Goal: Information Seeking & Learning: Learn about a topic

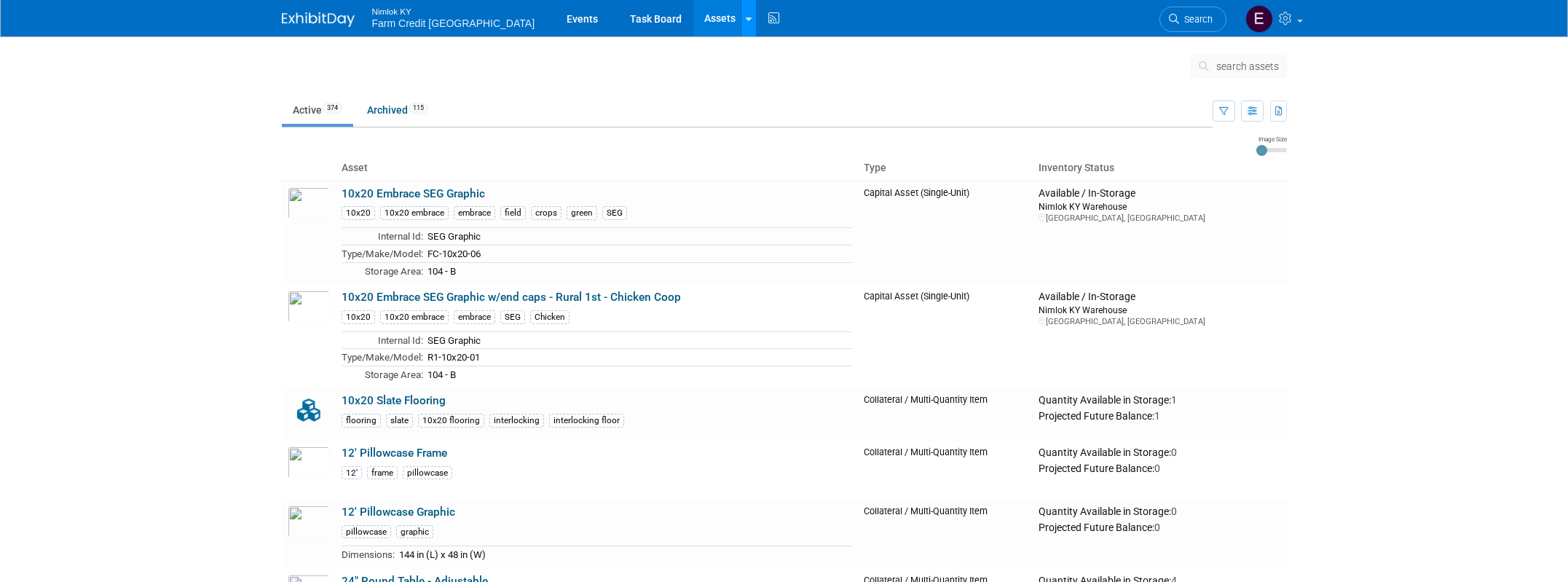
click at [746, 24] on div at bounding box center [748, 18] width 6 height 14
click at [556, 18] on link "Events" at bounding box center [582, 18] width 53 height 36
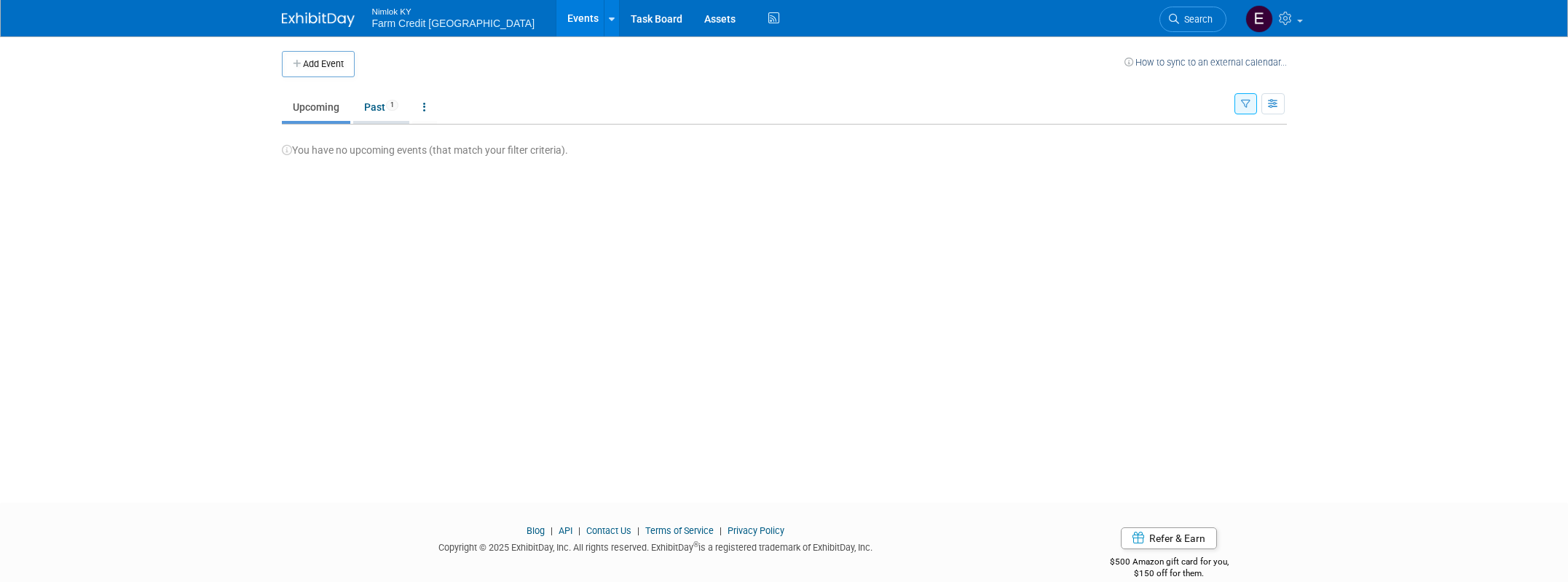
click at [382, 103] on link "Past 1" at bounding box center [381, 106] width 56 height 28
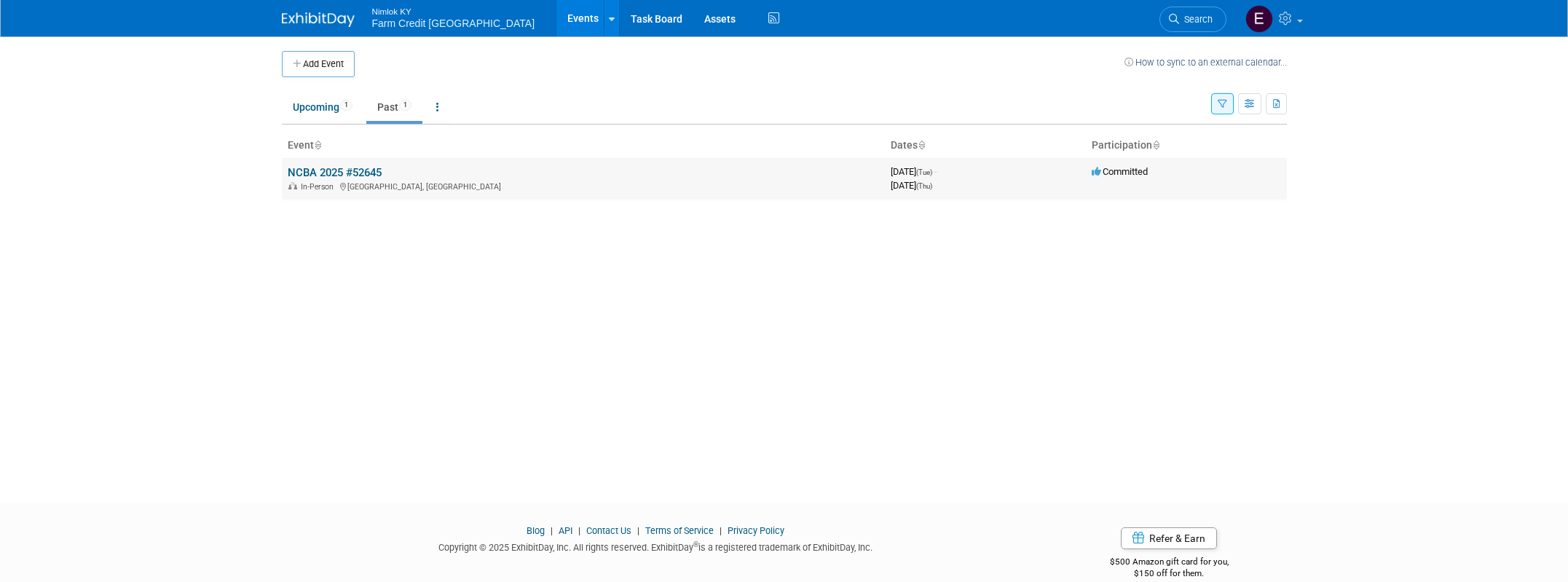
click at [300, 172] on link "NCBA 2025 #52645" at bounding box center [334, 173] width 94 height 13
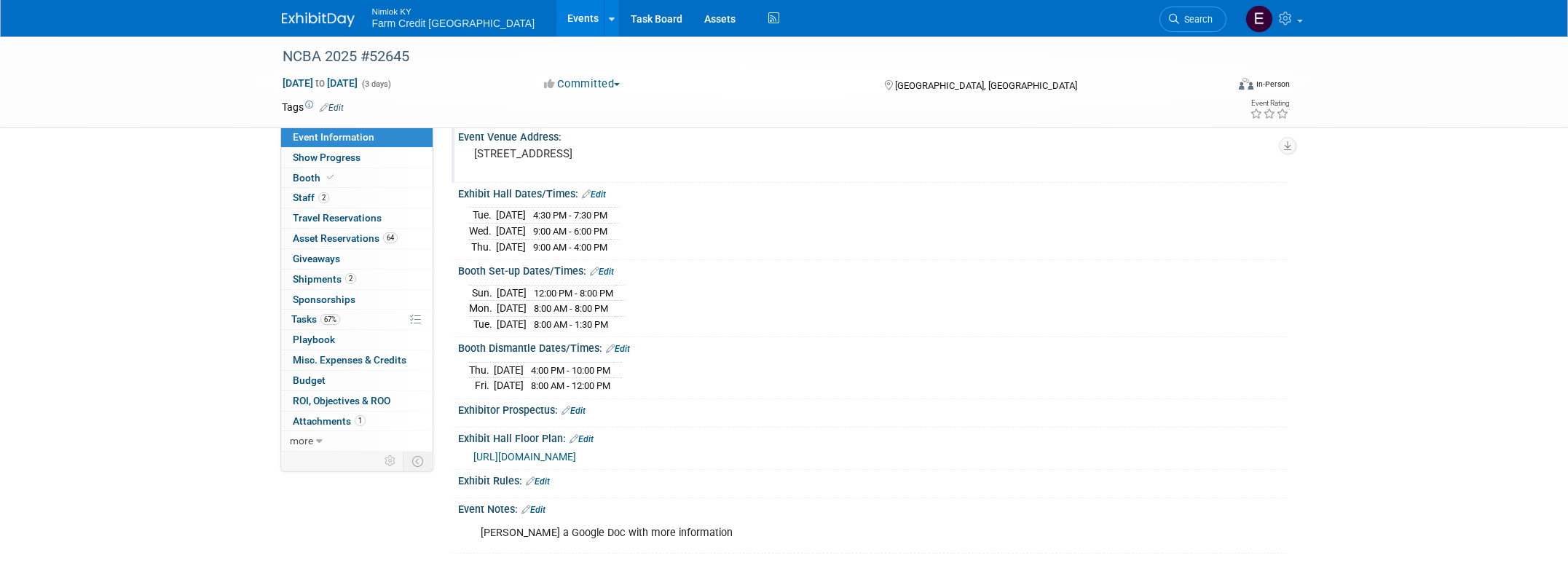
scroll to position [235, 0]
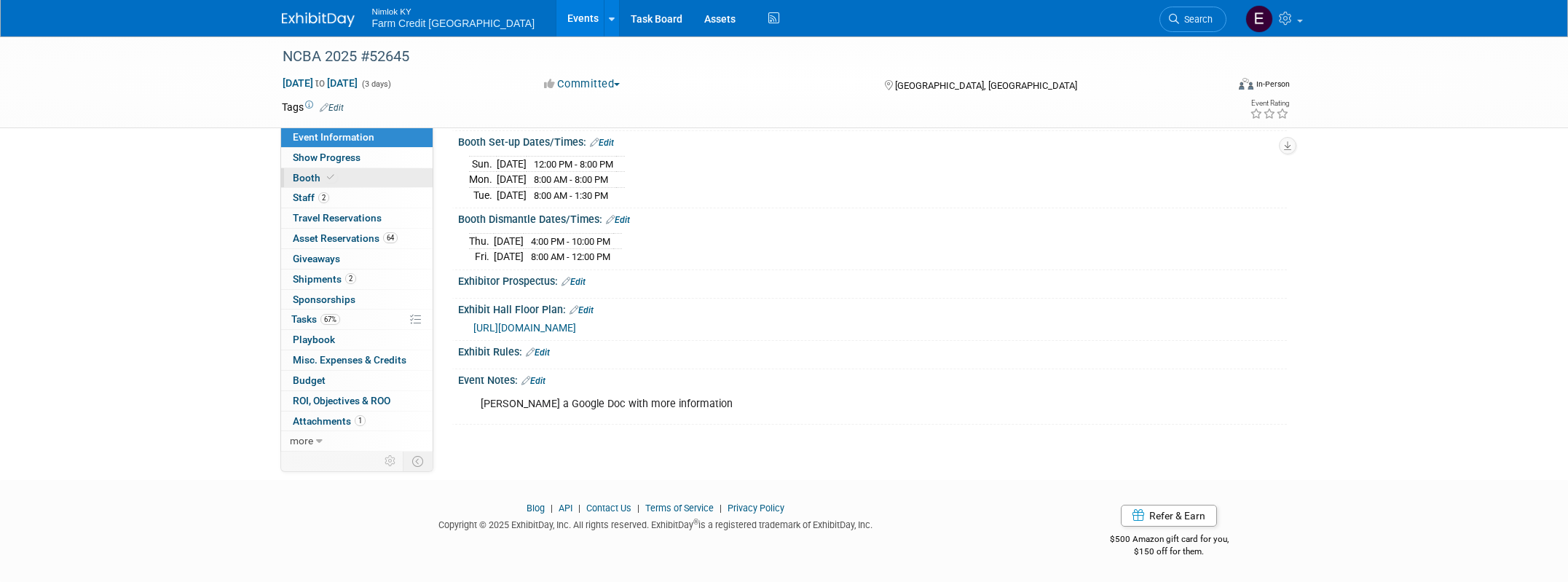
click at [303, 180] on span "Booth" at bounding box center [314, 178] width 45 height 11
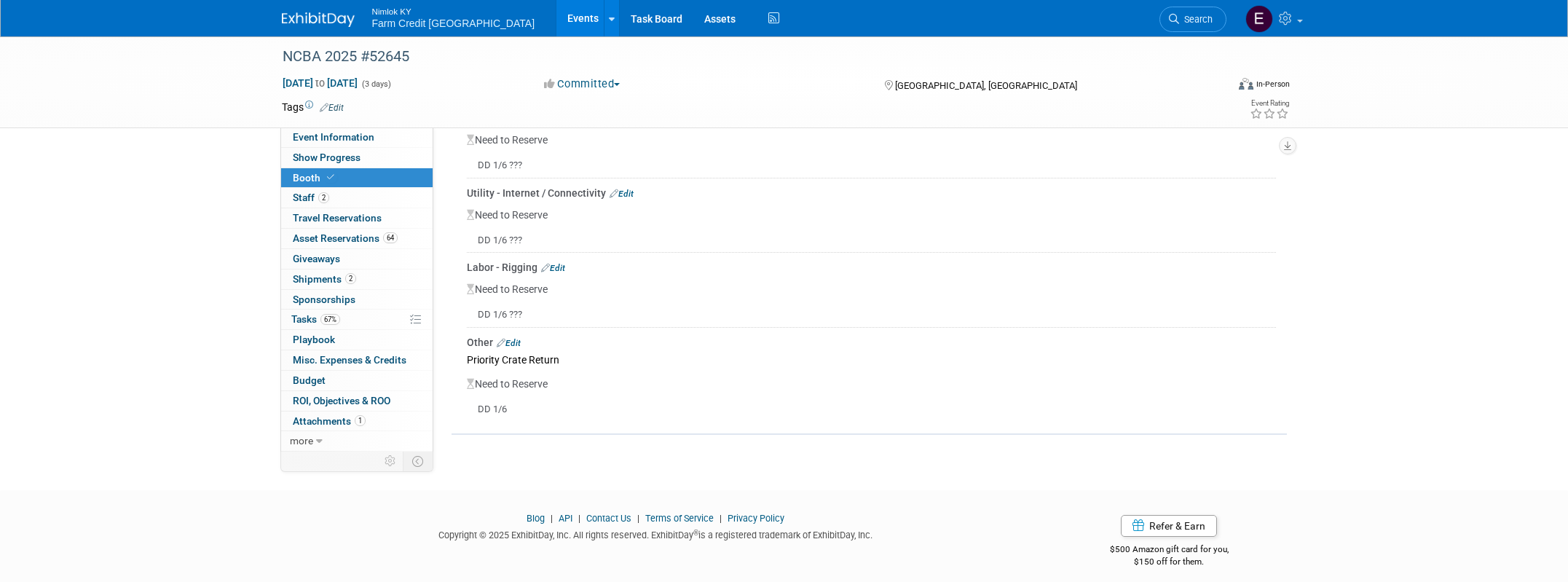
scroll to position [554, 0]
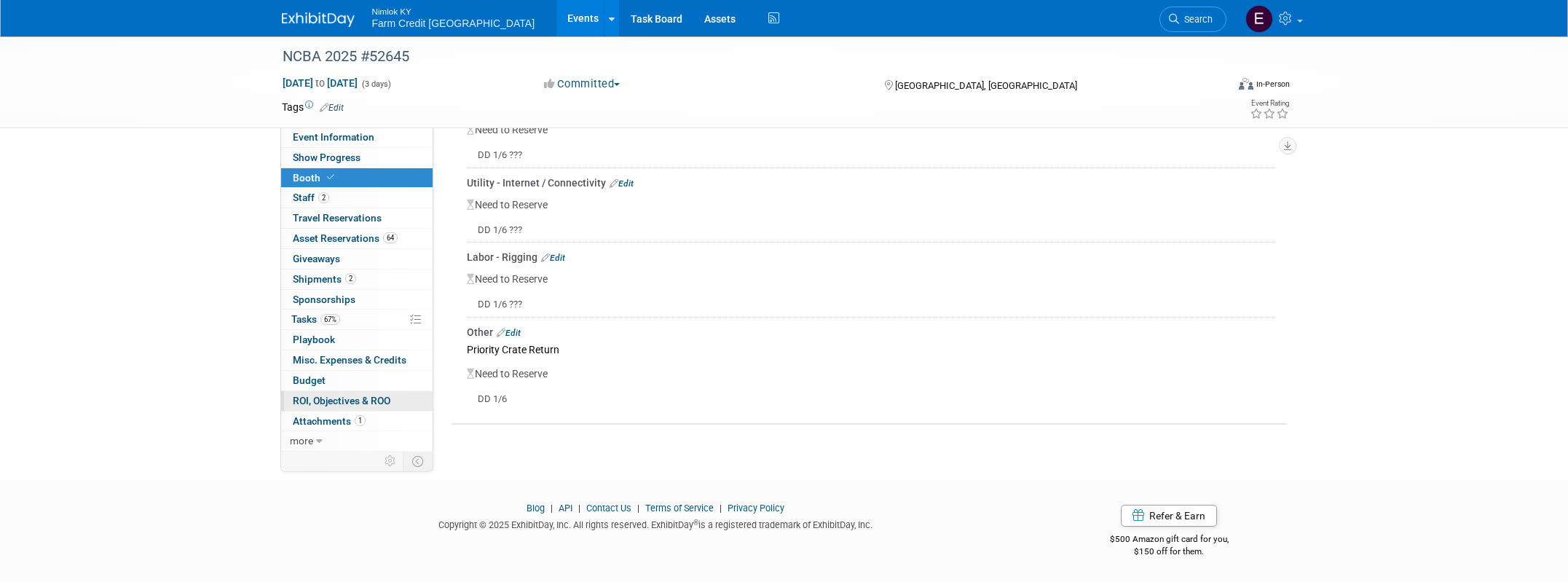
click at [330, 396] on span "ROI, Objectives & ROO 0" at bounding box center [341, 401] width 98 height 11
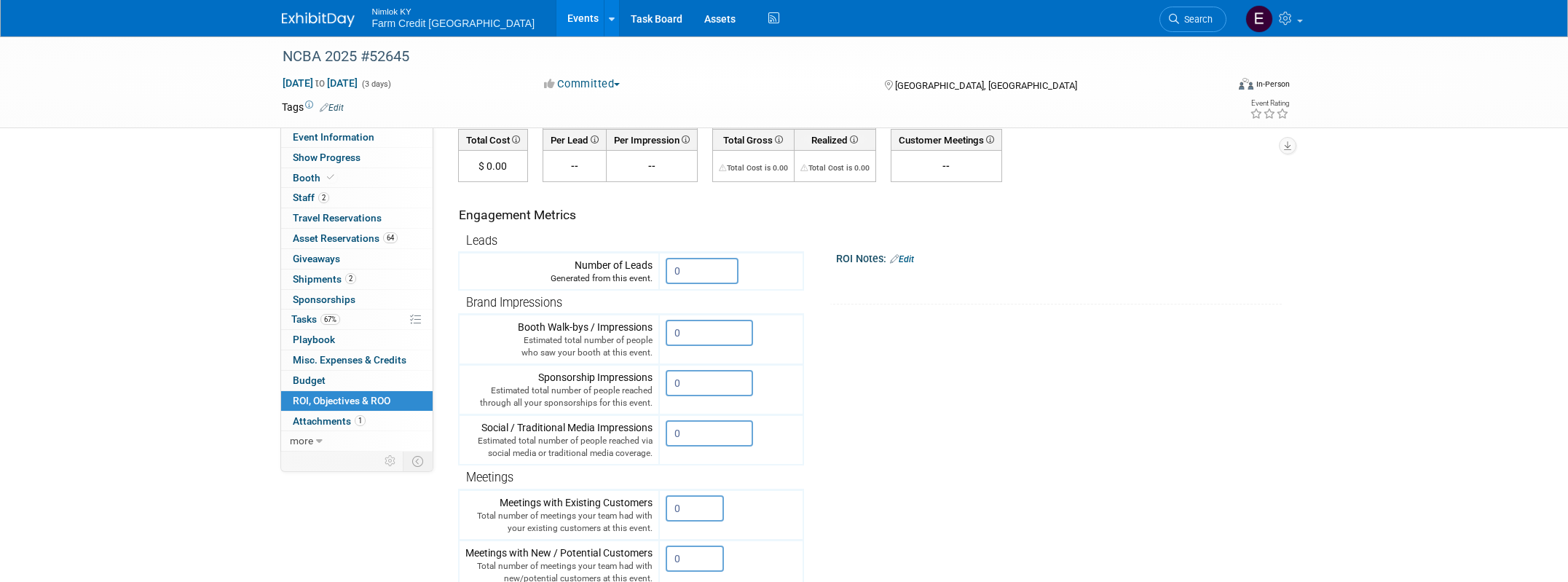
scroll to position [140, 0]
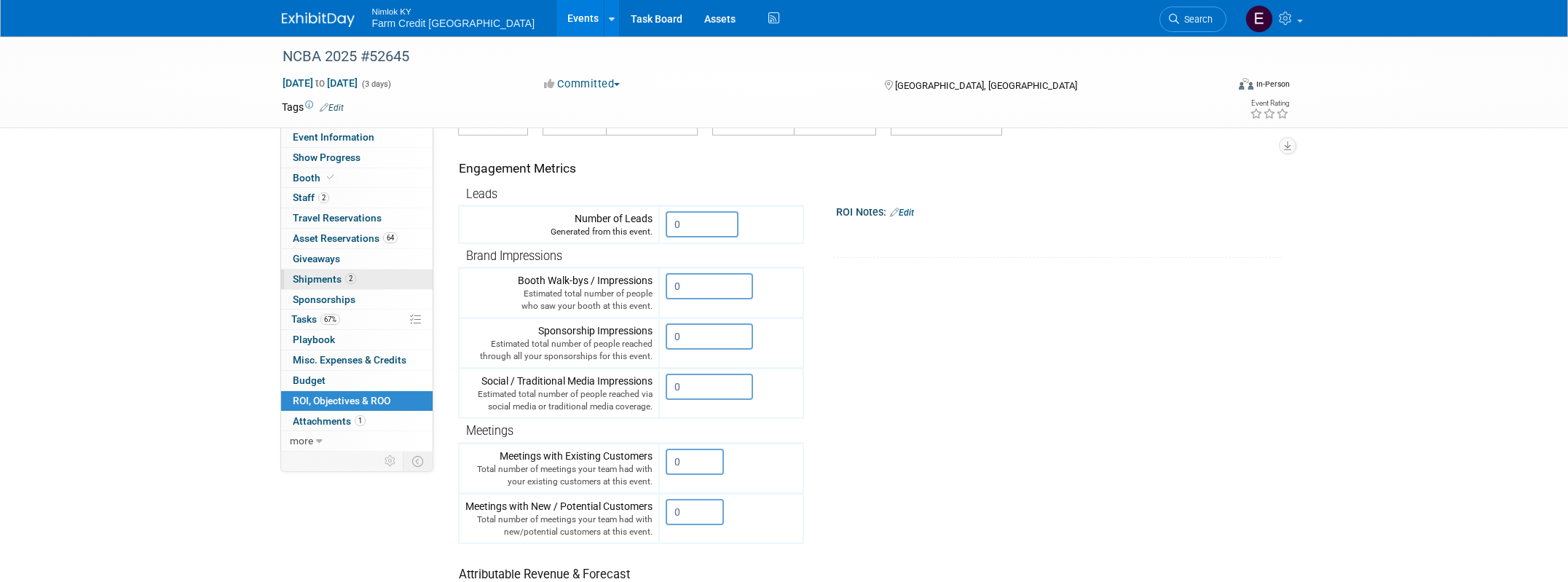
click at [320, 283] on span "Shipments 2" at bounding box center [324, 279] width 64 height 11
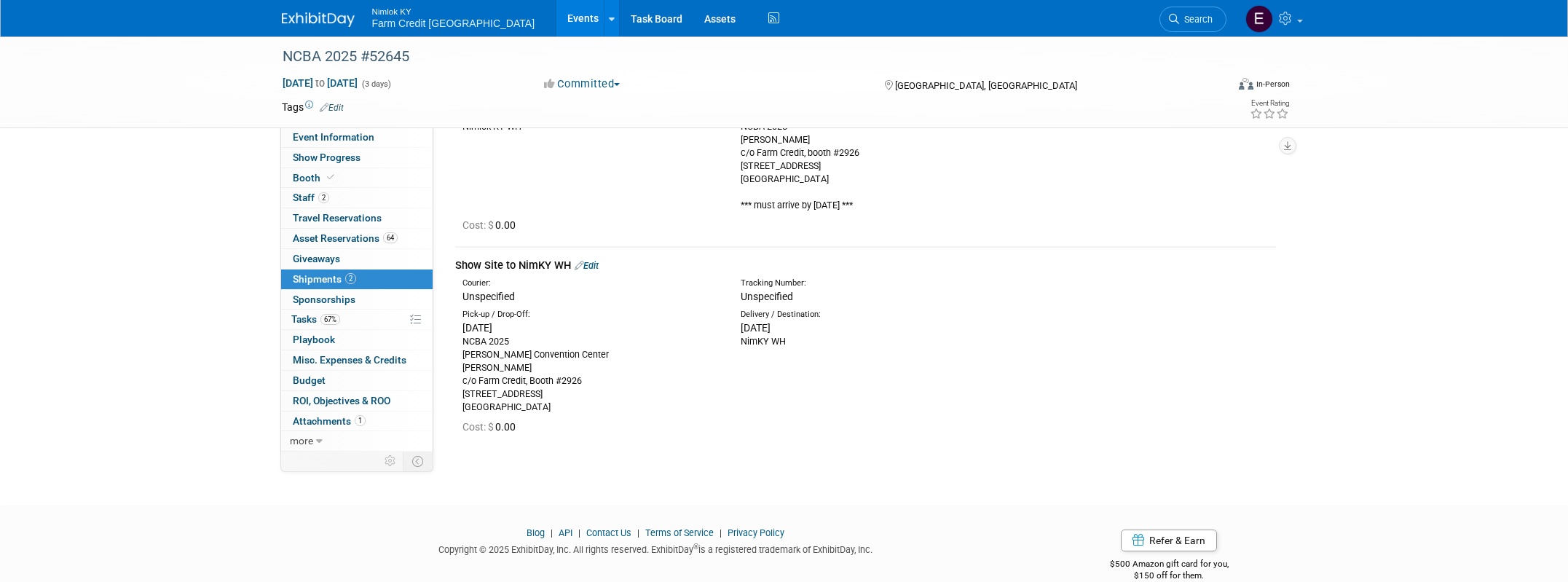
scroll to position [179, 0]
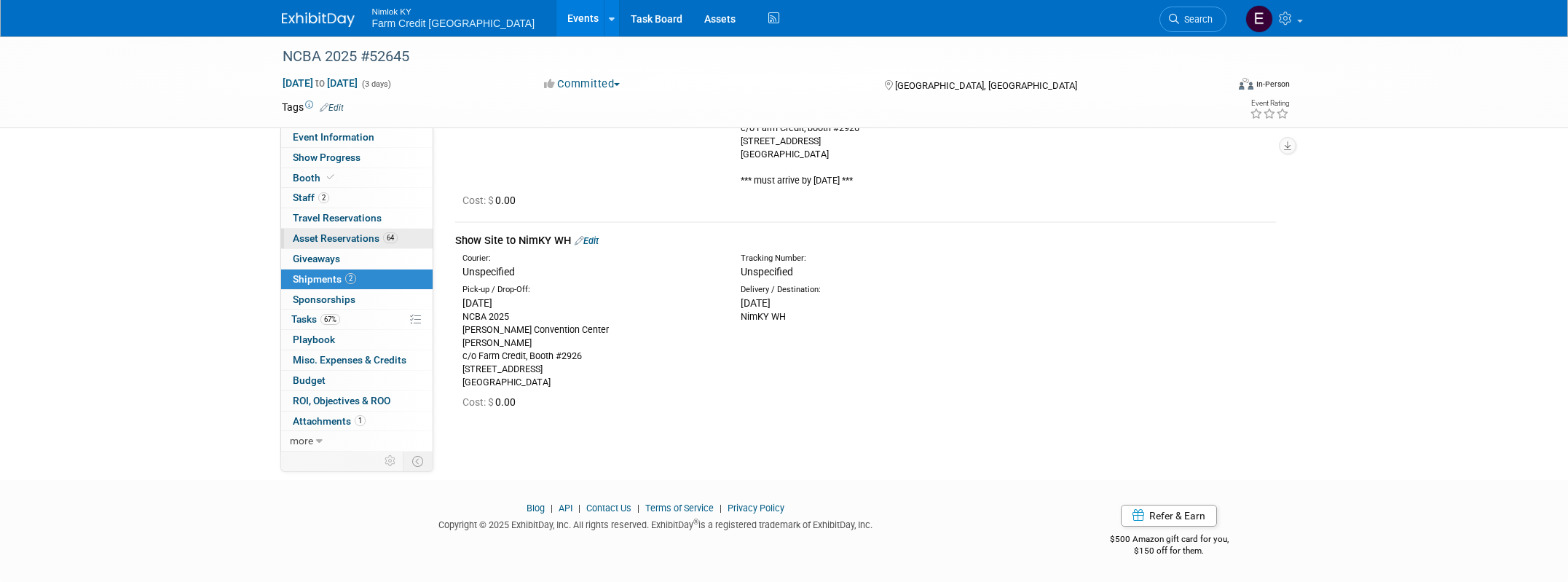
click at [323, 241] on span "Asset Reservations 64" at bounding box center [345, 238] width 104 height 11
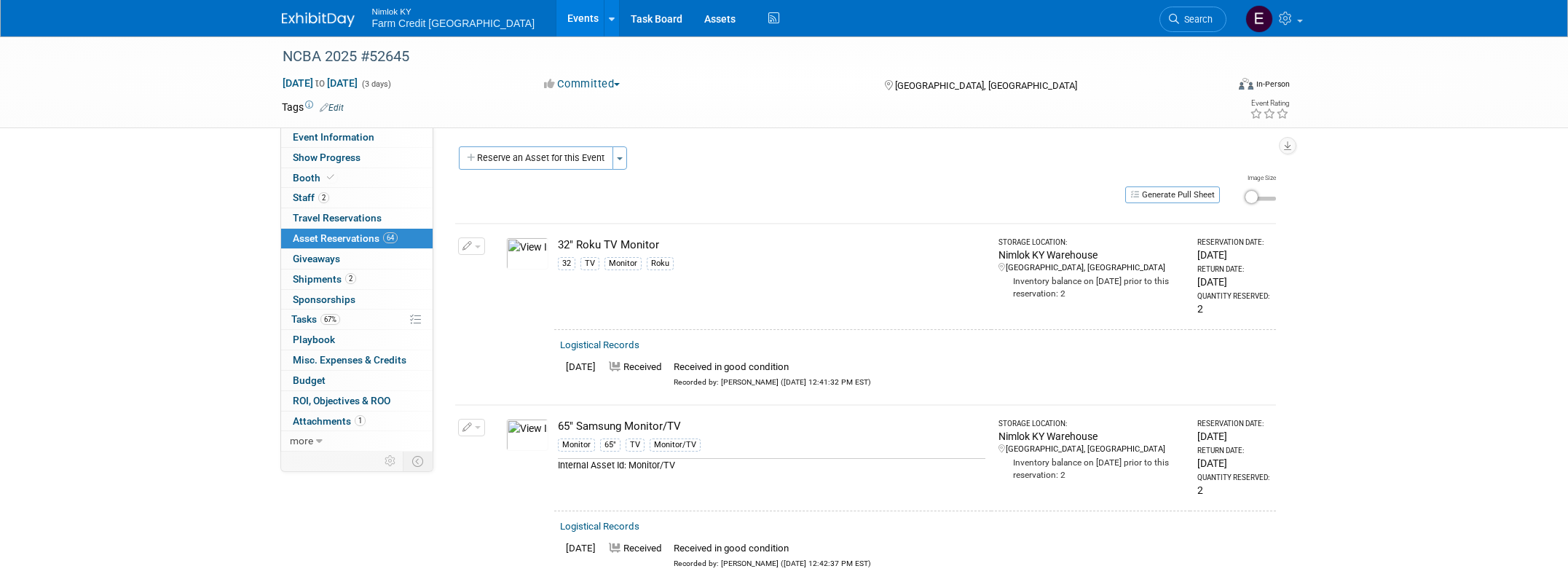
scroll to position [0, 0]
click at [1252, 26] on img at bounding box center [1258, 18] width 28 height 28
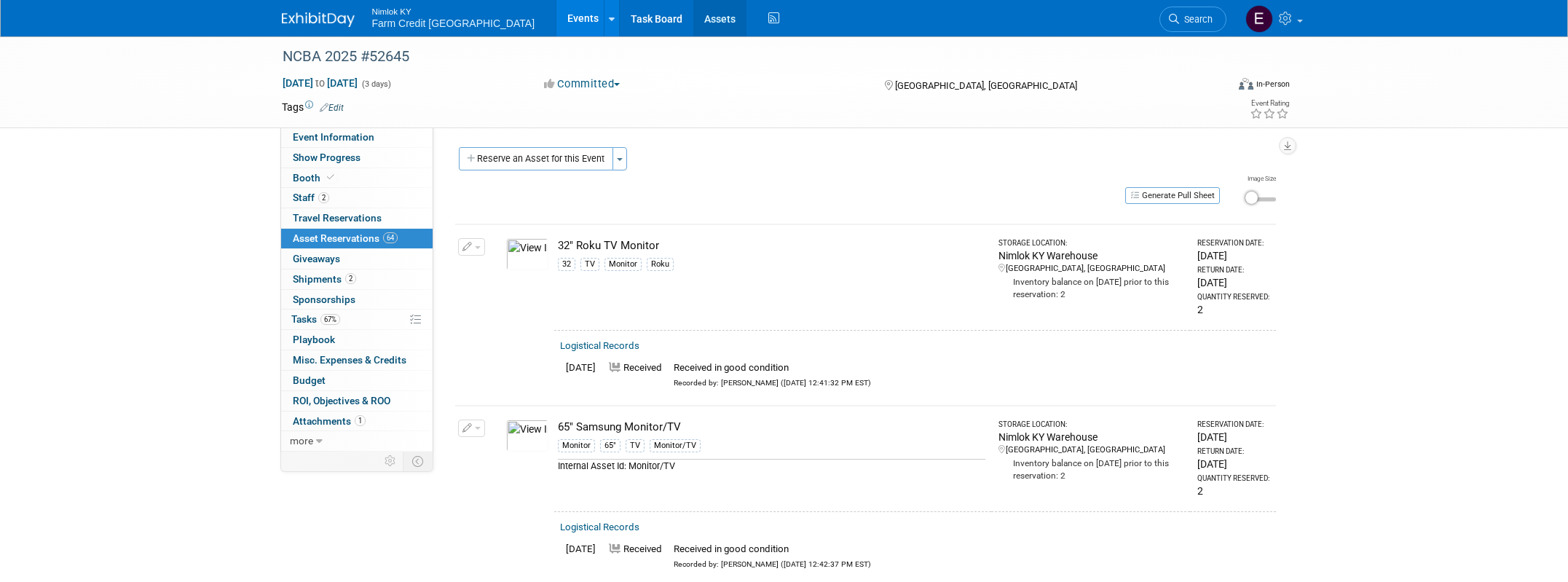
click at [693, 21] on link "Assets" at bounding box center [720, 18] width 53 height 36
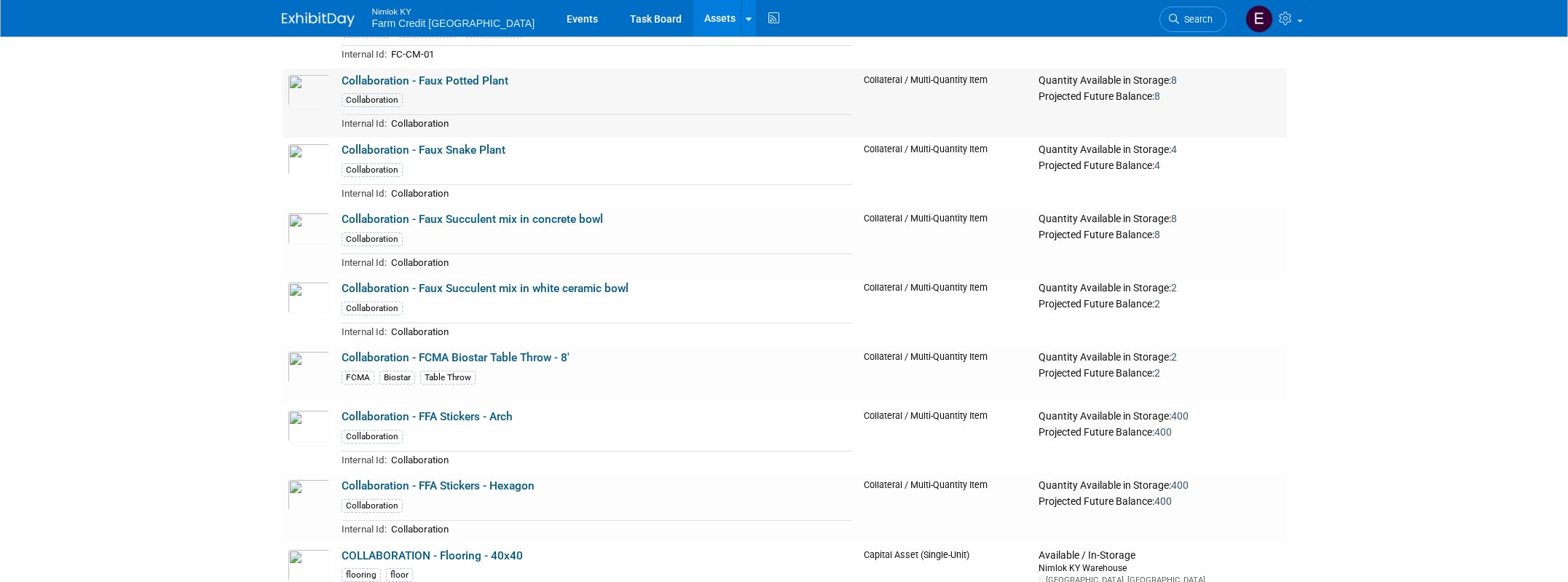
scroll to position [23409, 0]
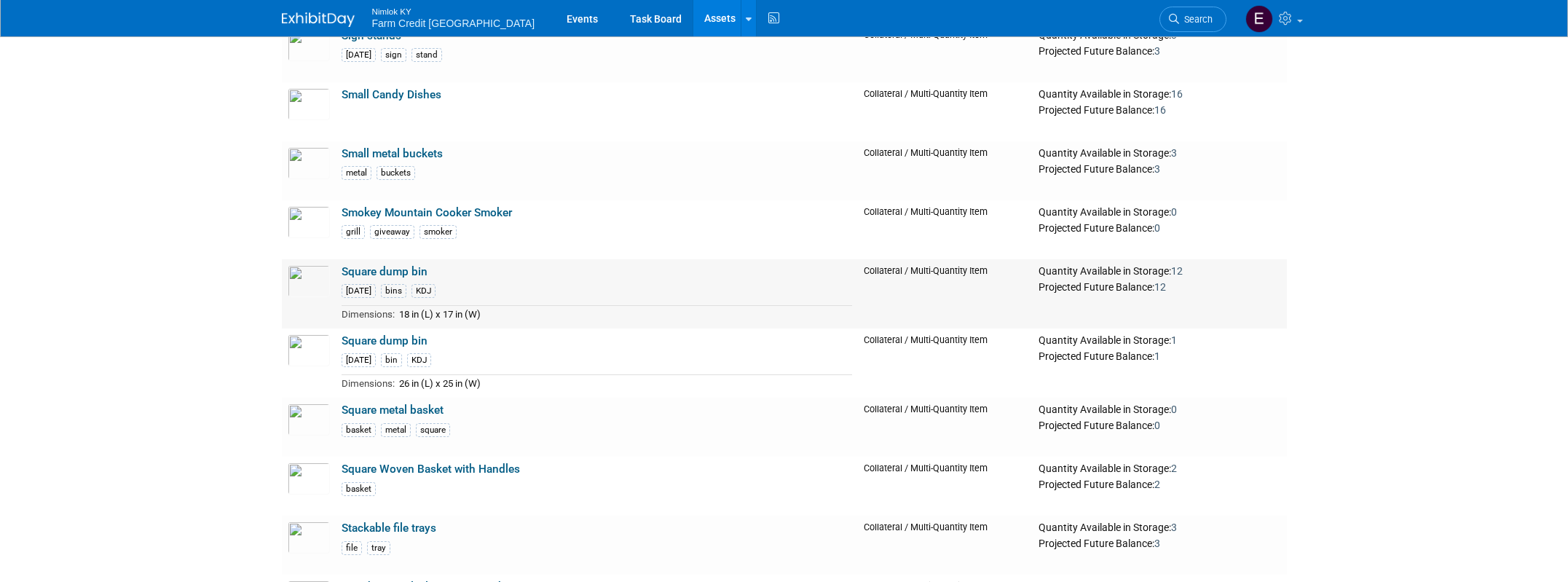
click at [407, 267] on link "Square dump bin" at bounding box center [385, 272] width 85 height 13
click at [422, 408] on link "Square metal basket" at bounding box center [392, 410] width 102 height 13
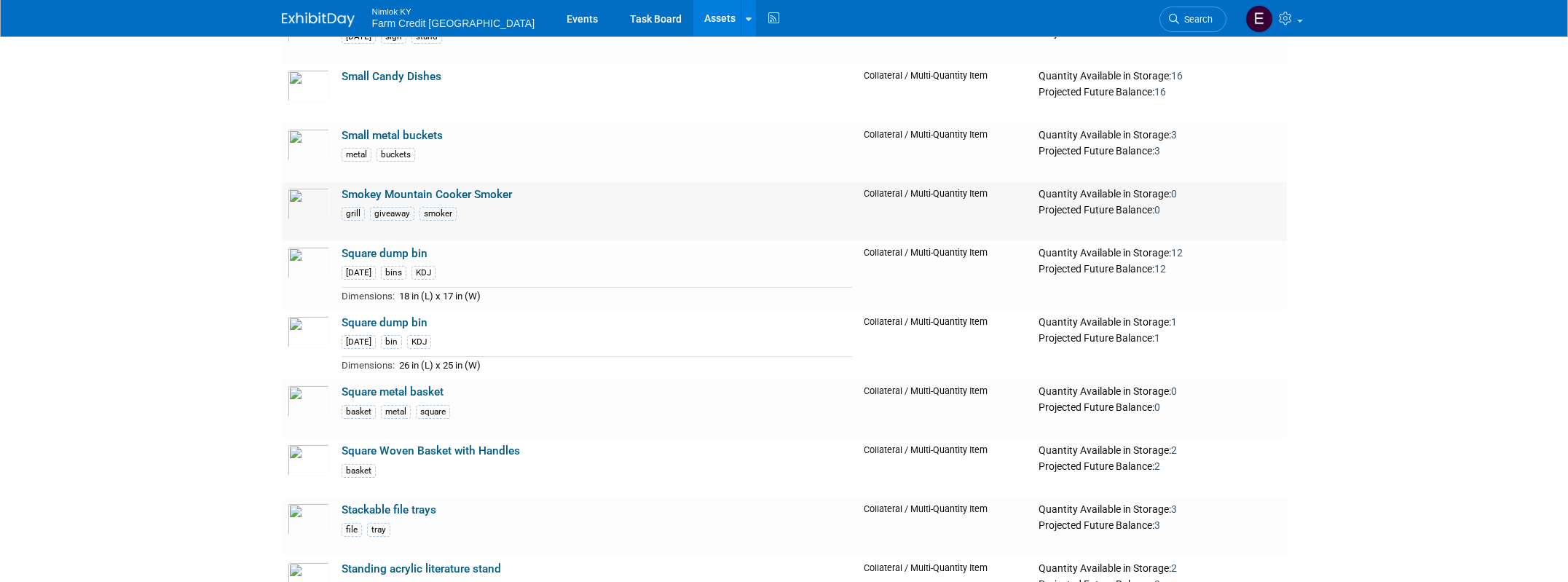
scroll to position [23511, 0]
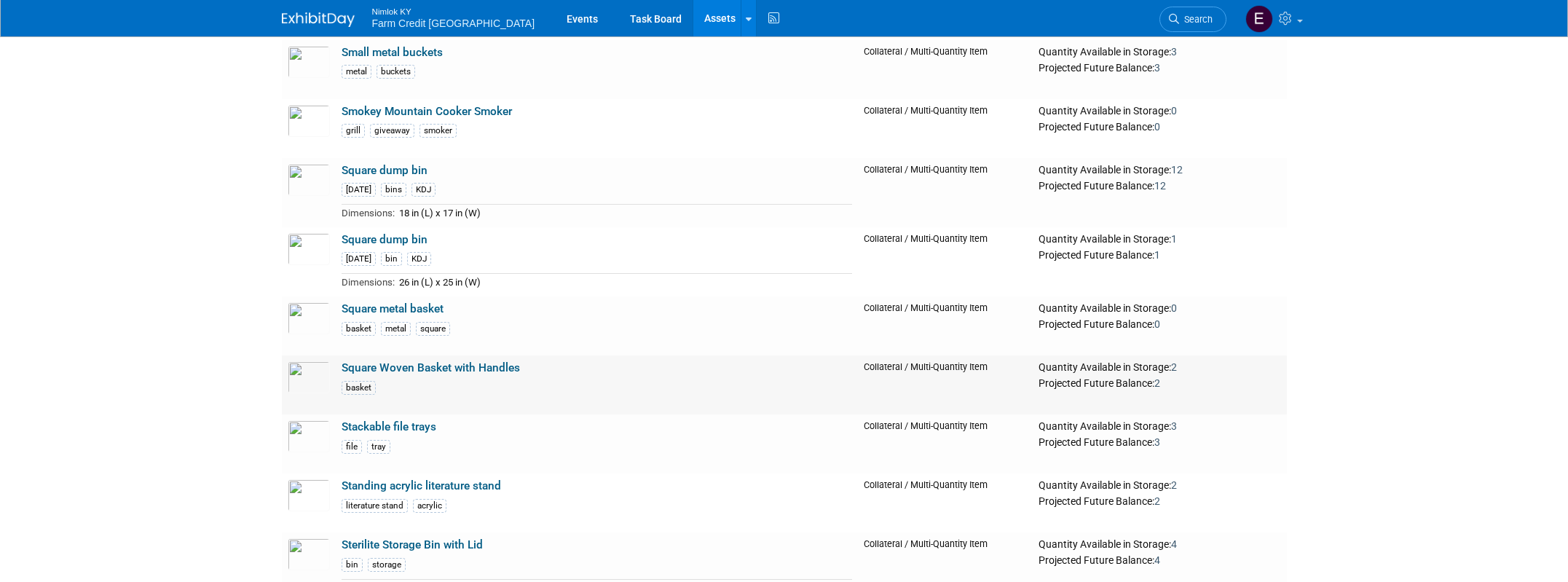
click at [477, 369] on link "Square Woven Basket with Handles" at bounding box center [431, 367] width 179 height 13
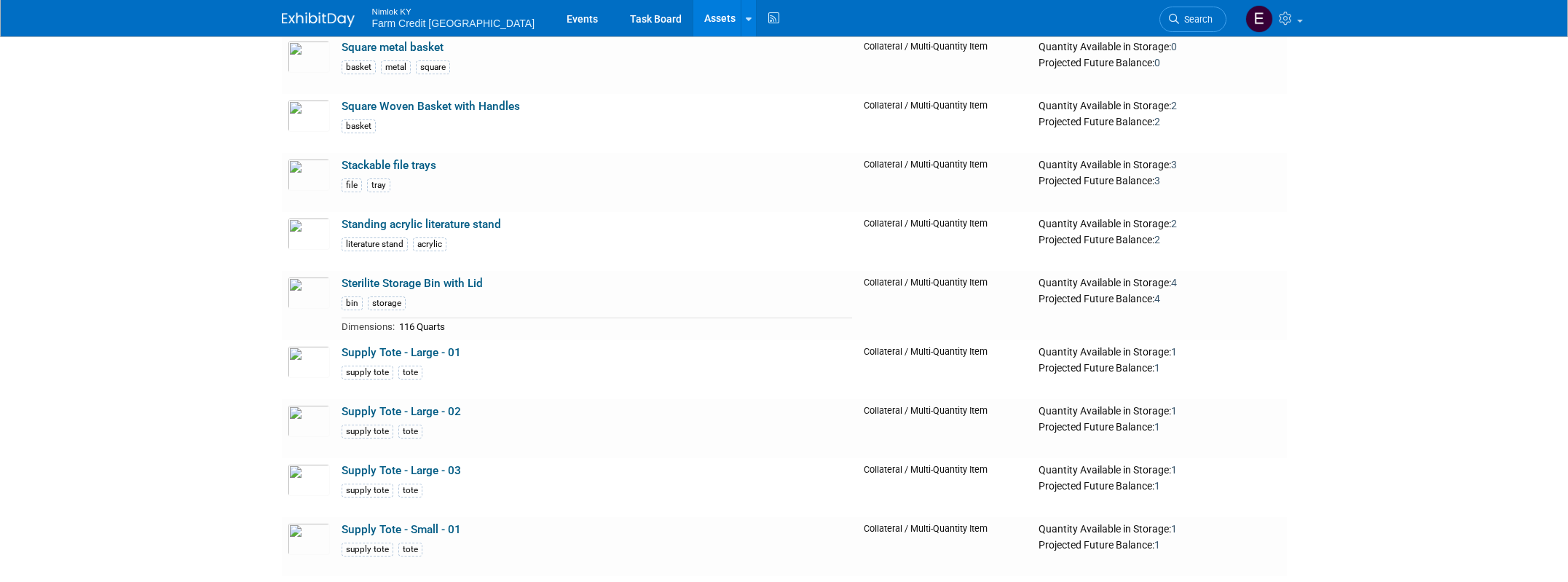
scroll to position [23786, 0]
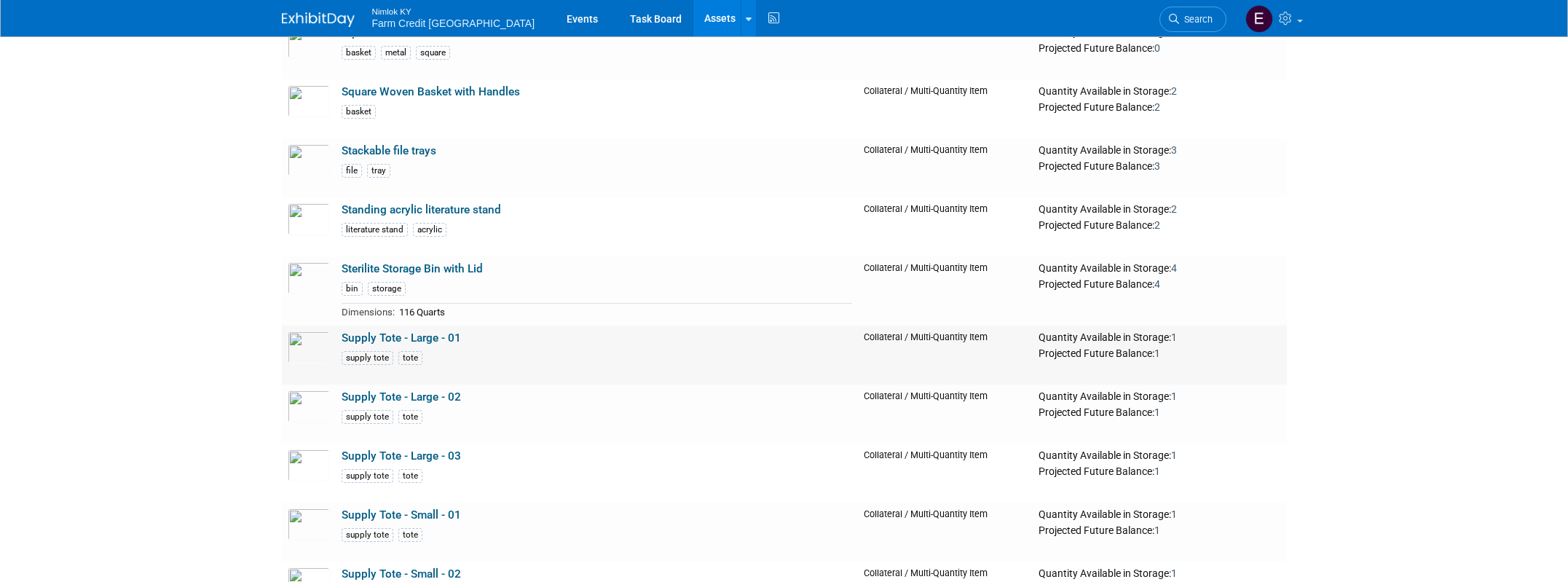
click at [430, 337] on link "Supply Tote - Large - 01" at bounding box center [402, 338] width 120 height 13
click at [388, 398] on link "Supply Tote - Large - 02" at bounding box center [402, 397] width 120 height 13
click at [427, 454] on link "Supply Tote - Large - 03" at bounding box center [402, 456] width 120 height 13
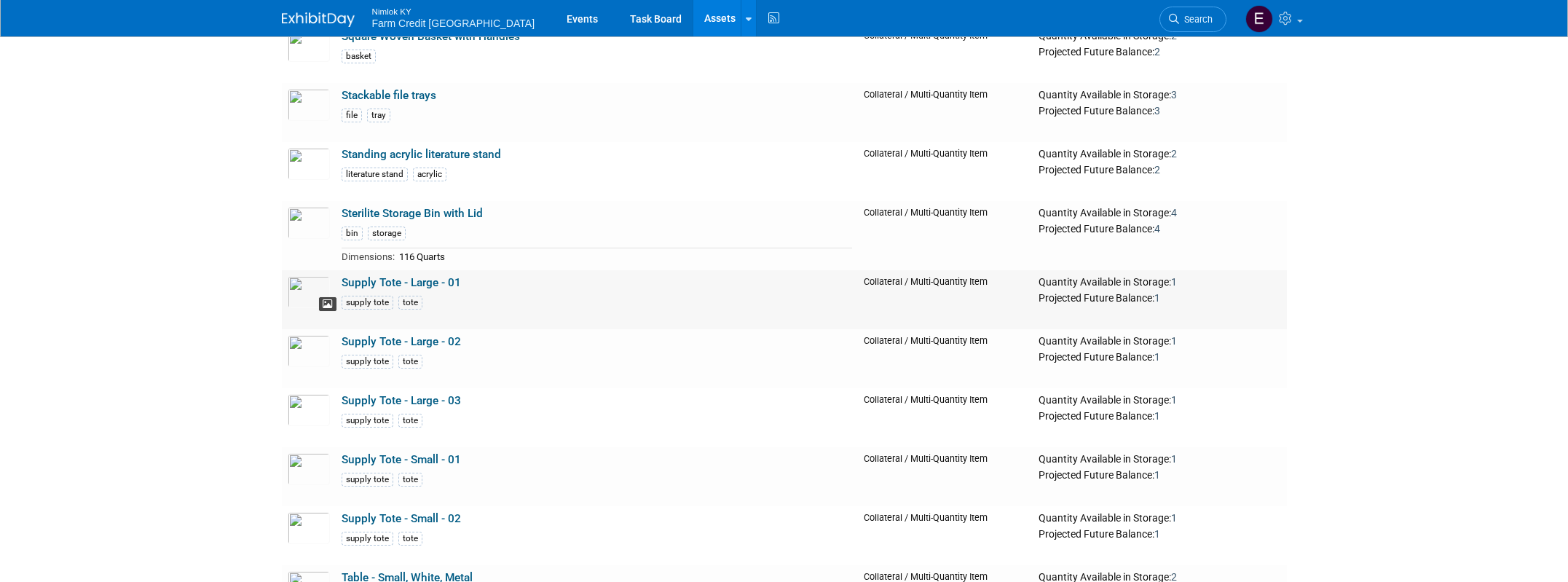
scroll to position [23883, 0]
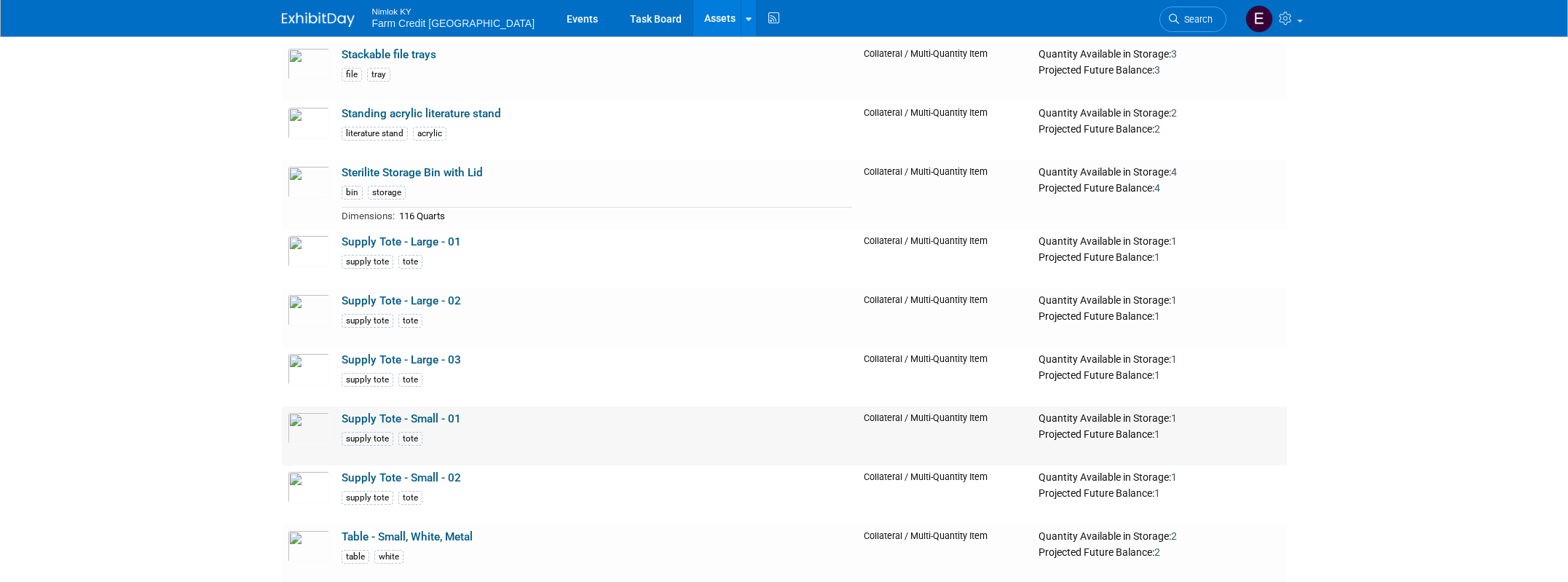
click at [384, 413] on link "Supply Tote - Small - 01" at bounding box center [402, 419] width 120 height 13
click at [399, 476] on link "Supply Tote - Small - 02" at bounding box center [402, 478] width 120 height 13
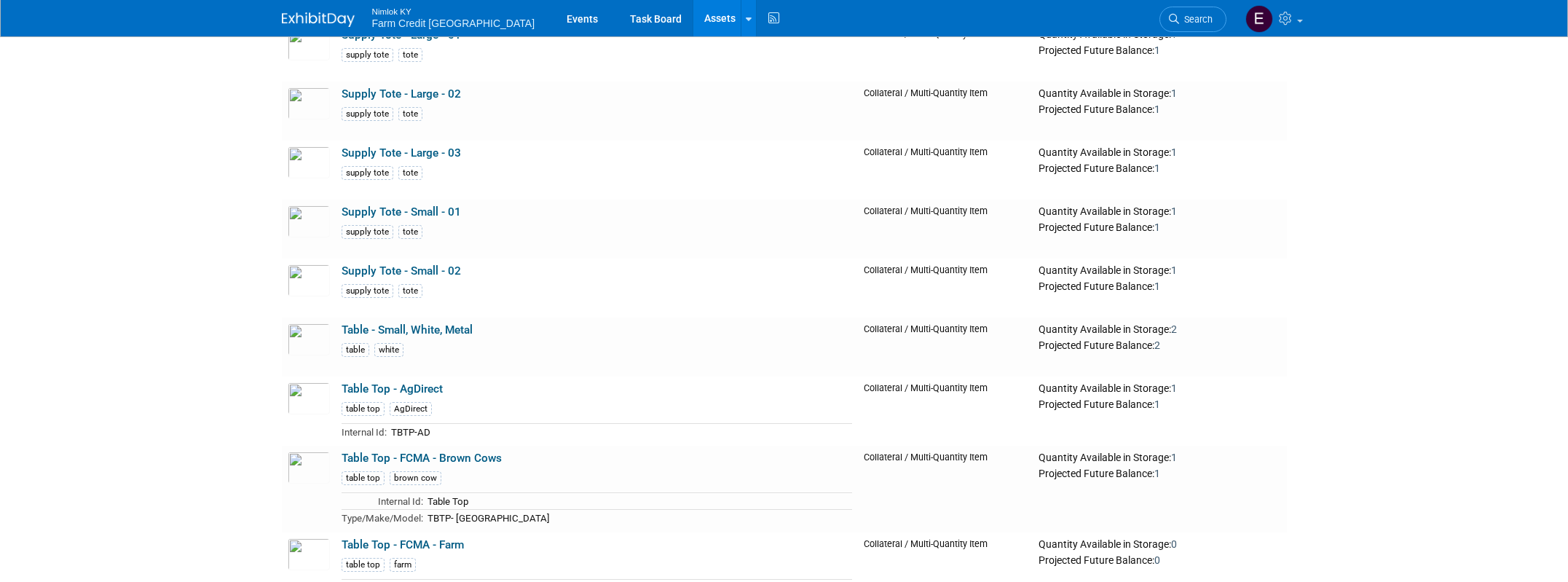
scroll to position [24097, 0]
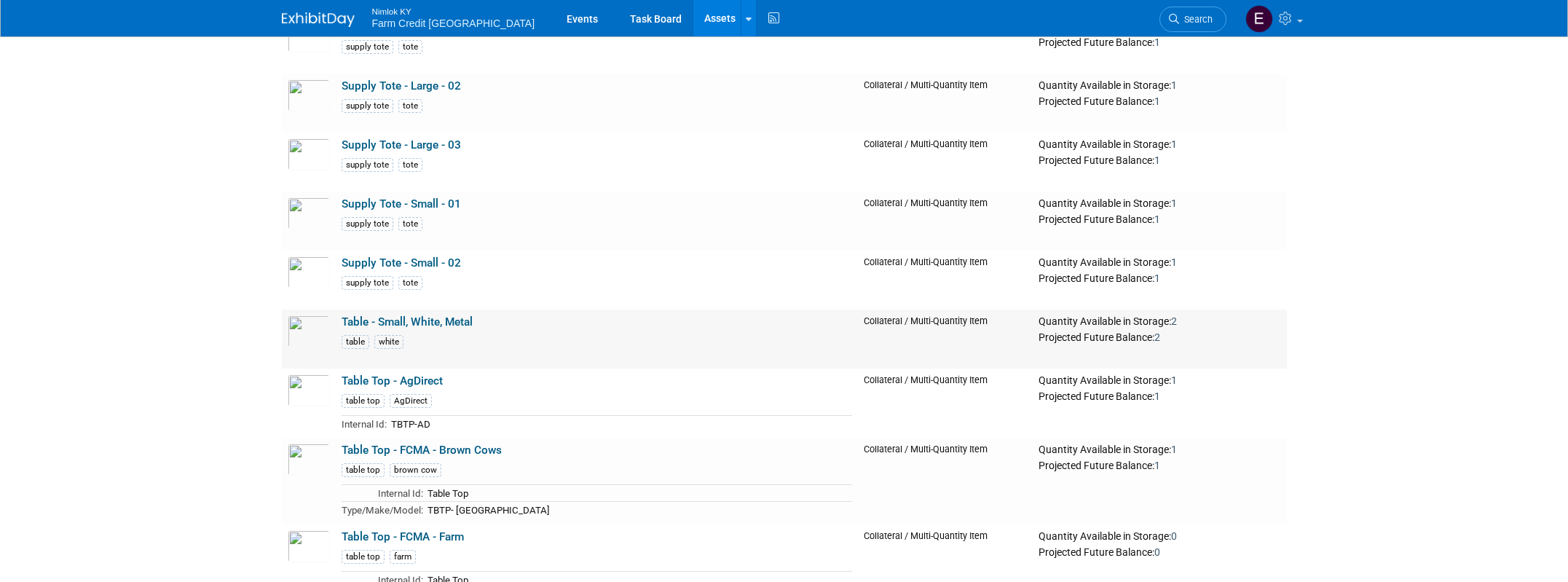
click at [396, 320] on link "Table - Small, White, Metal" at bounding box center [407, 322] width 131 height 13
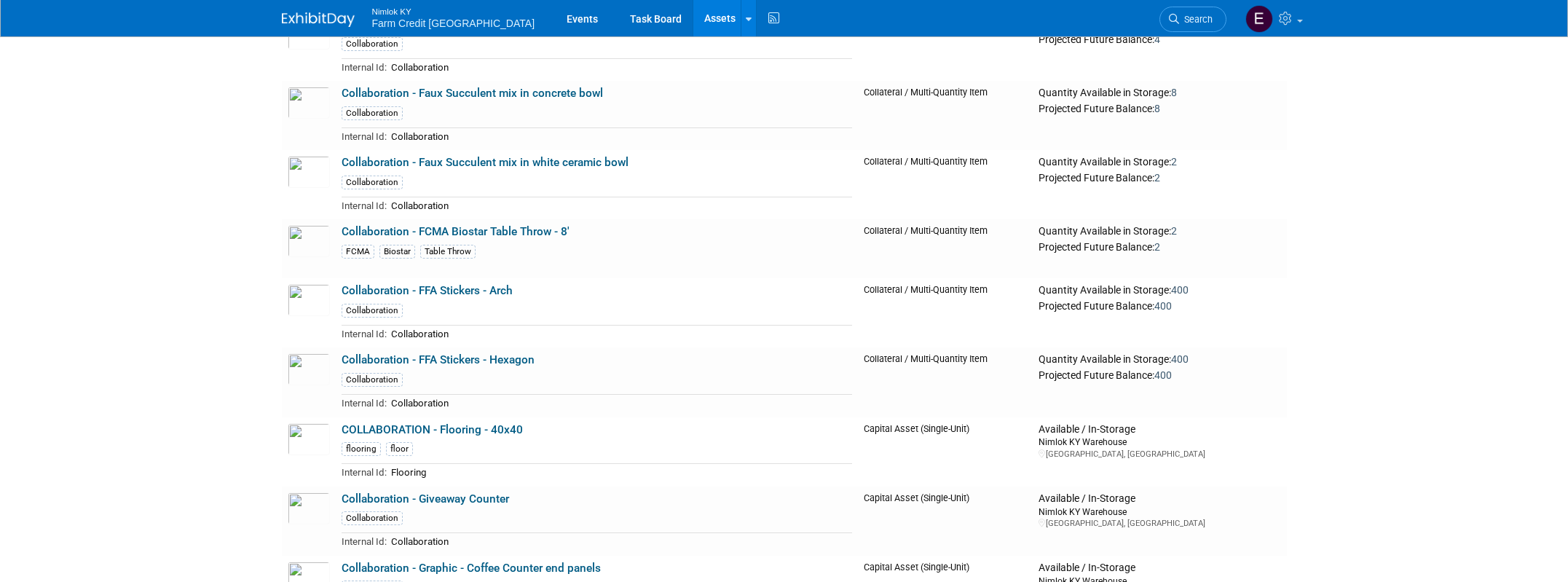
scroll to position [5456, 0]
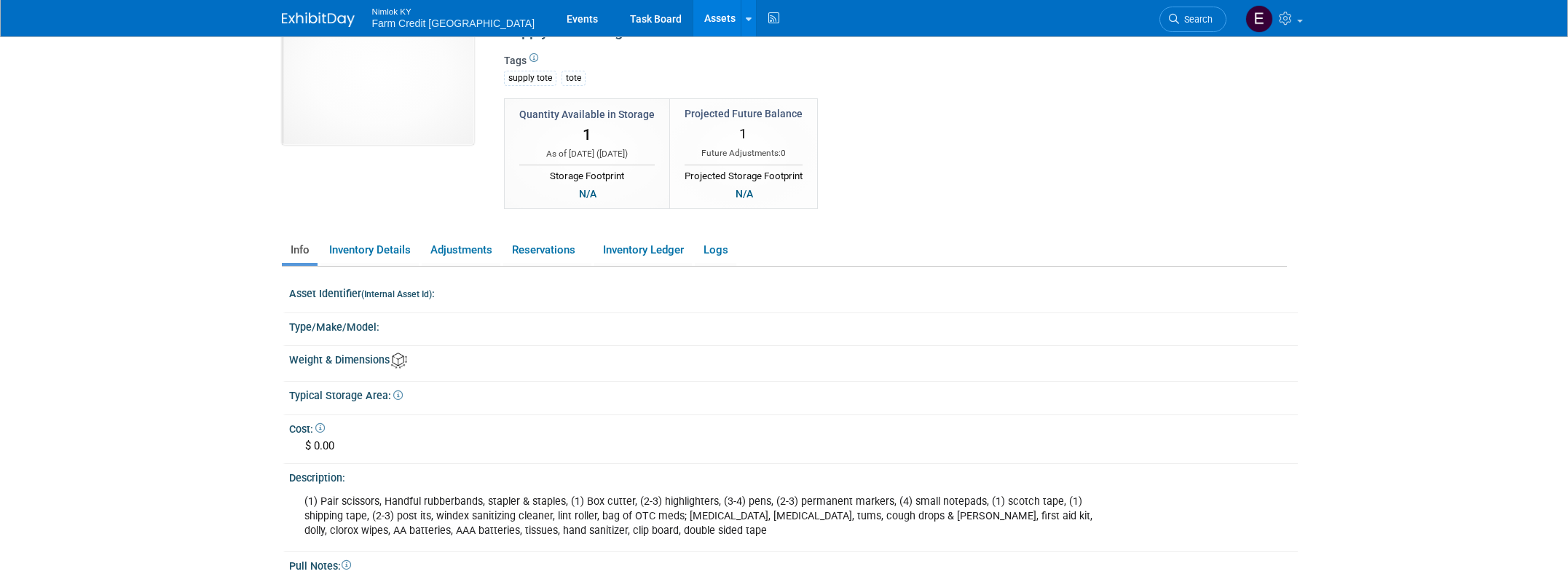
scroll to position [62, 0]
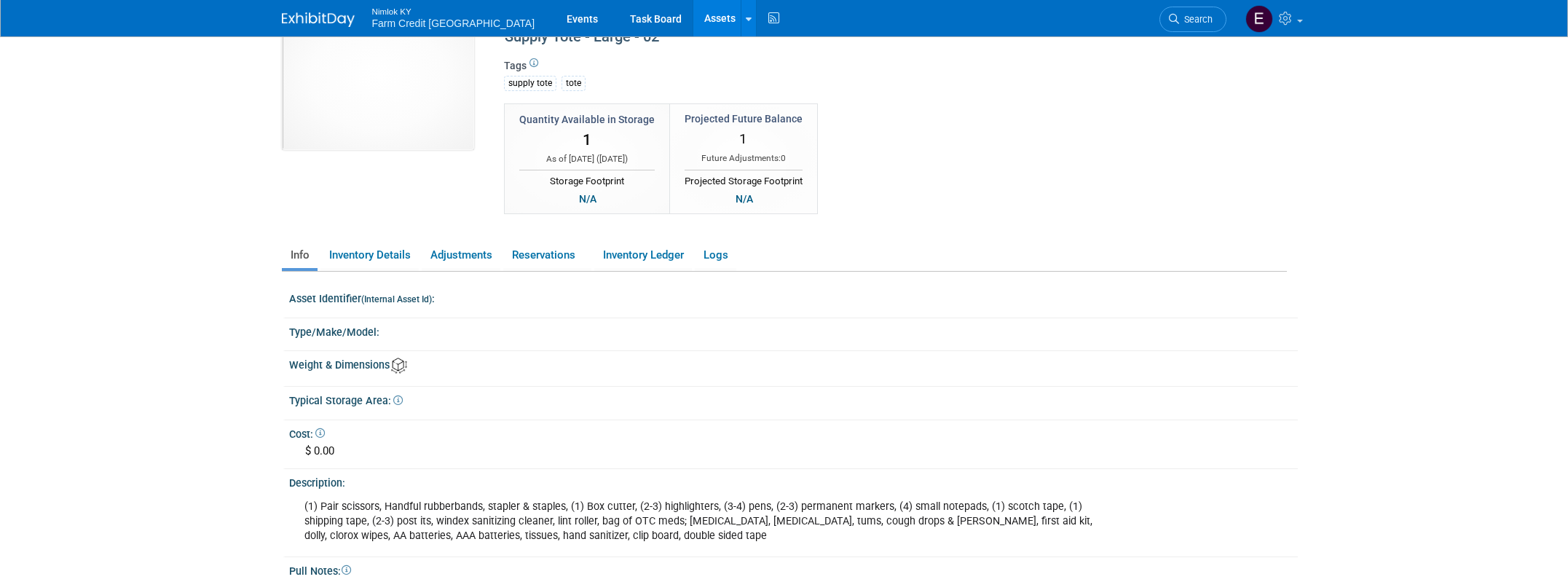
scroll to position [52, 0]
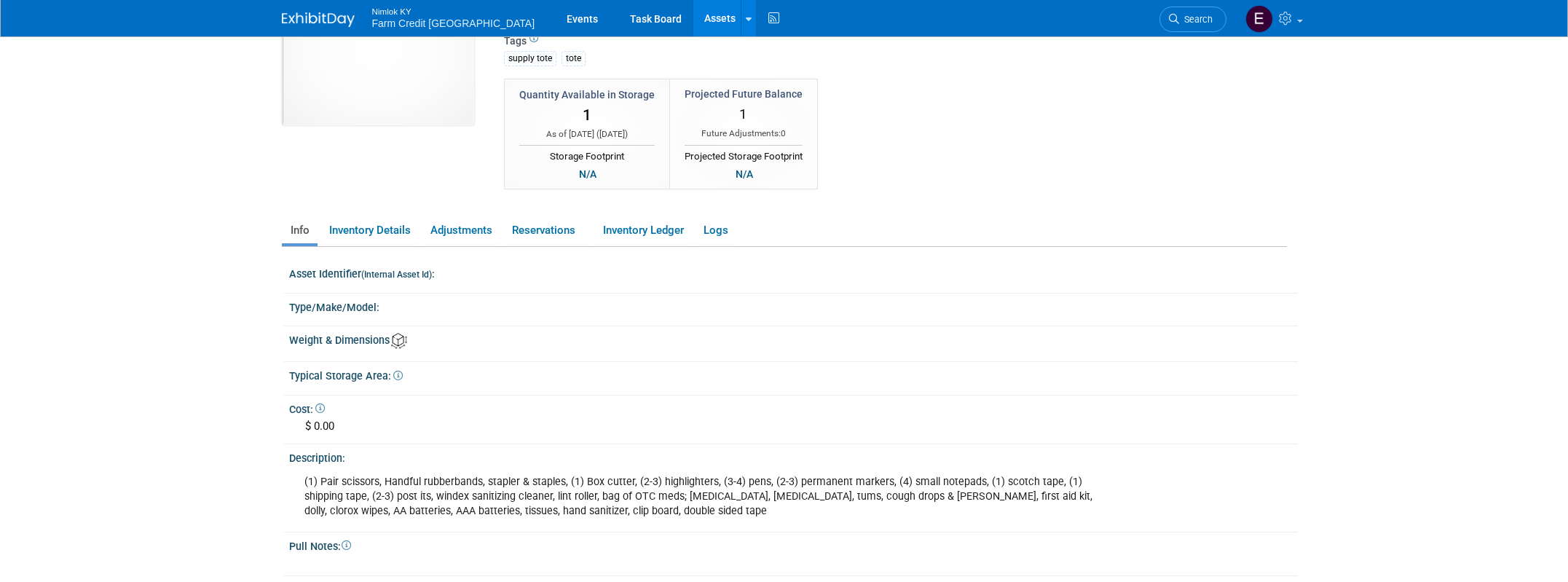
scroll to position [76, 0]
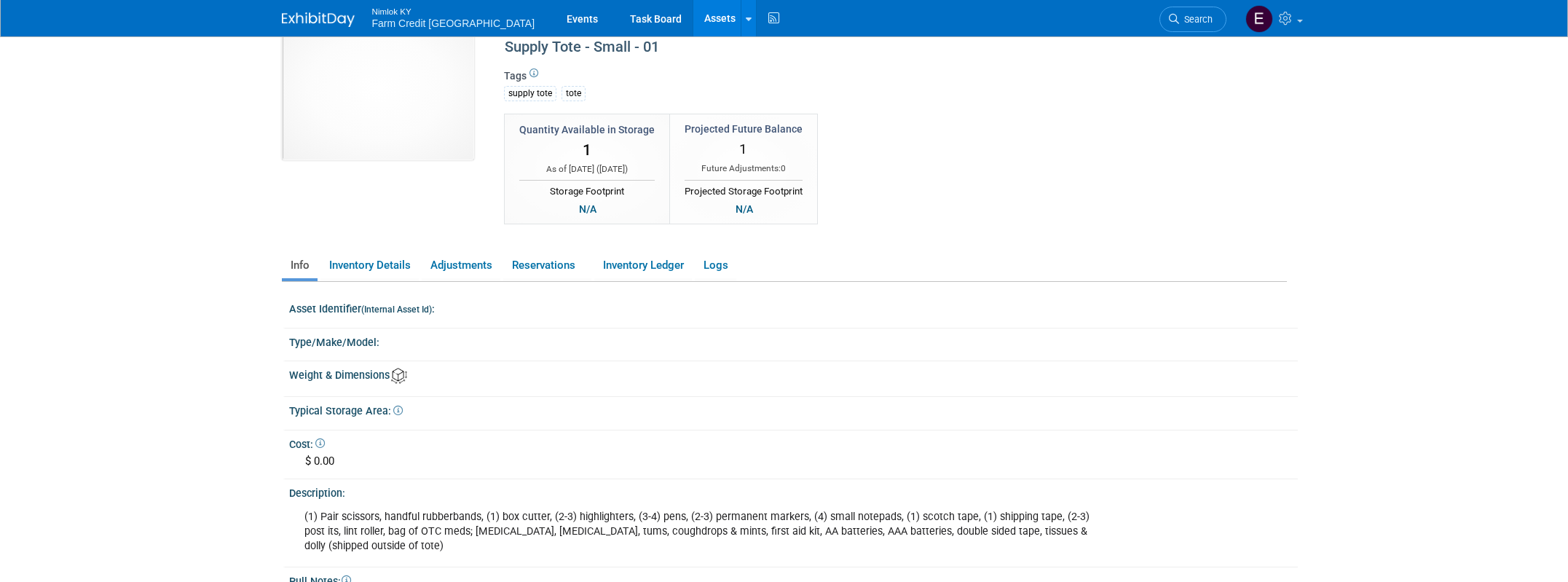
scroll to position [20, 0]
